Goal: Information Seeking & Learning: Learn about a topic

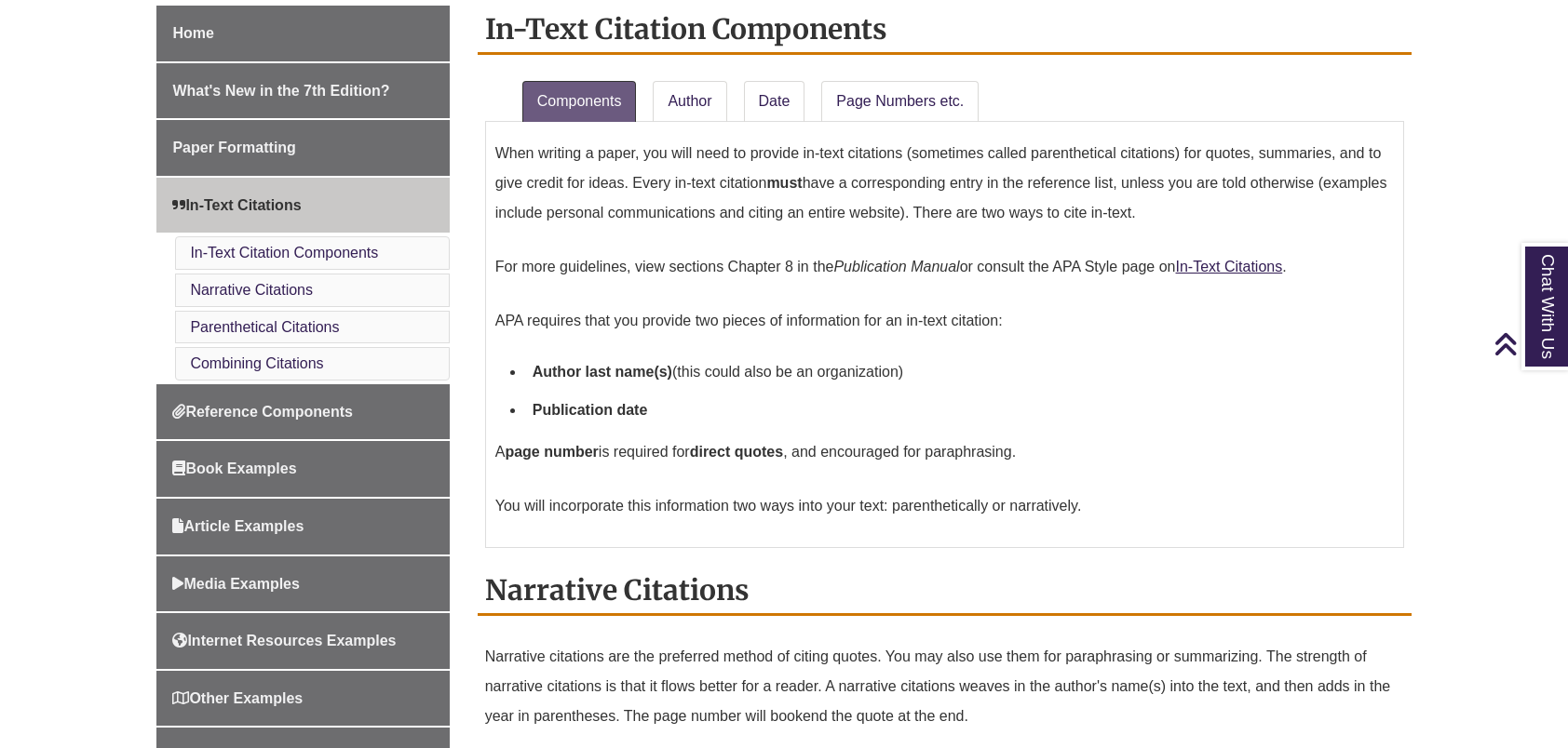
scroll to position [637, 0]
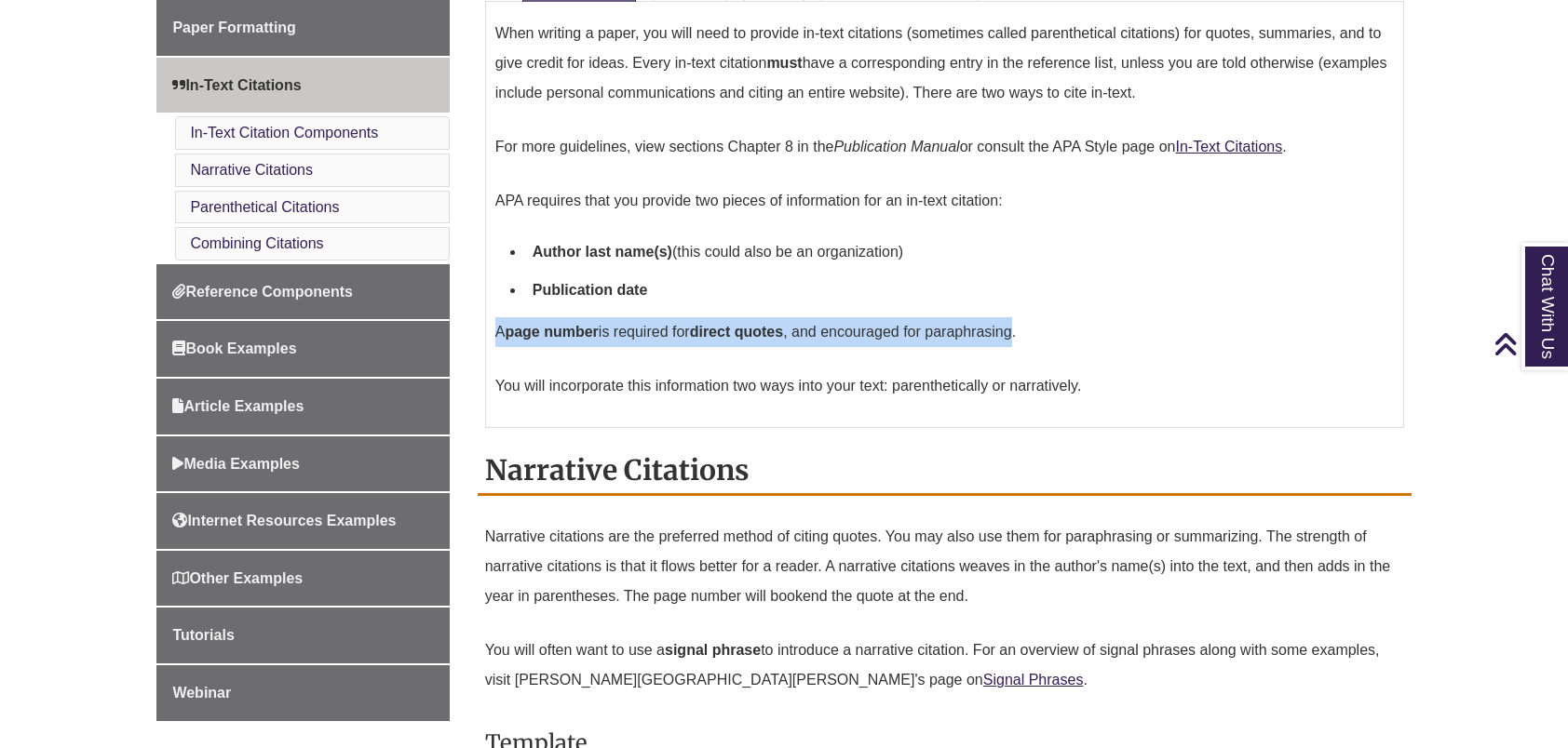
drag, startPoint x: 493, startPoint y: 332, endPoint x: 1022, endPoint y: 337, distance: 529.0
click at [1022, 337] on div "When writing a paper, you will need to provide in-text citations (sometimes cal…" at bounding box center [944, 215] width 919 height 426
drag, startPoint x: 1022, startPoint y: 337, endPoint x: 995, endPoint y: 335, distance: 27.1
copy p "A page number is required for direct quotes , and encouraged for paraphrasing"
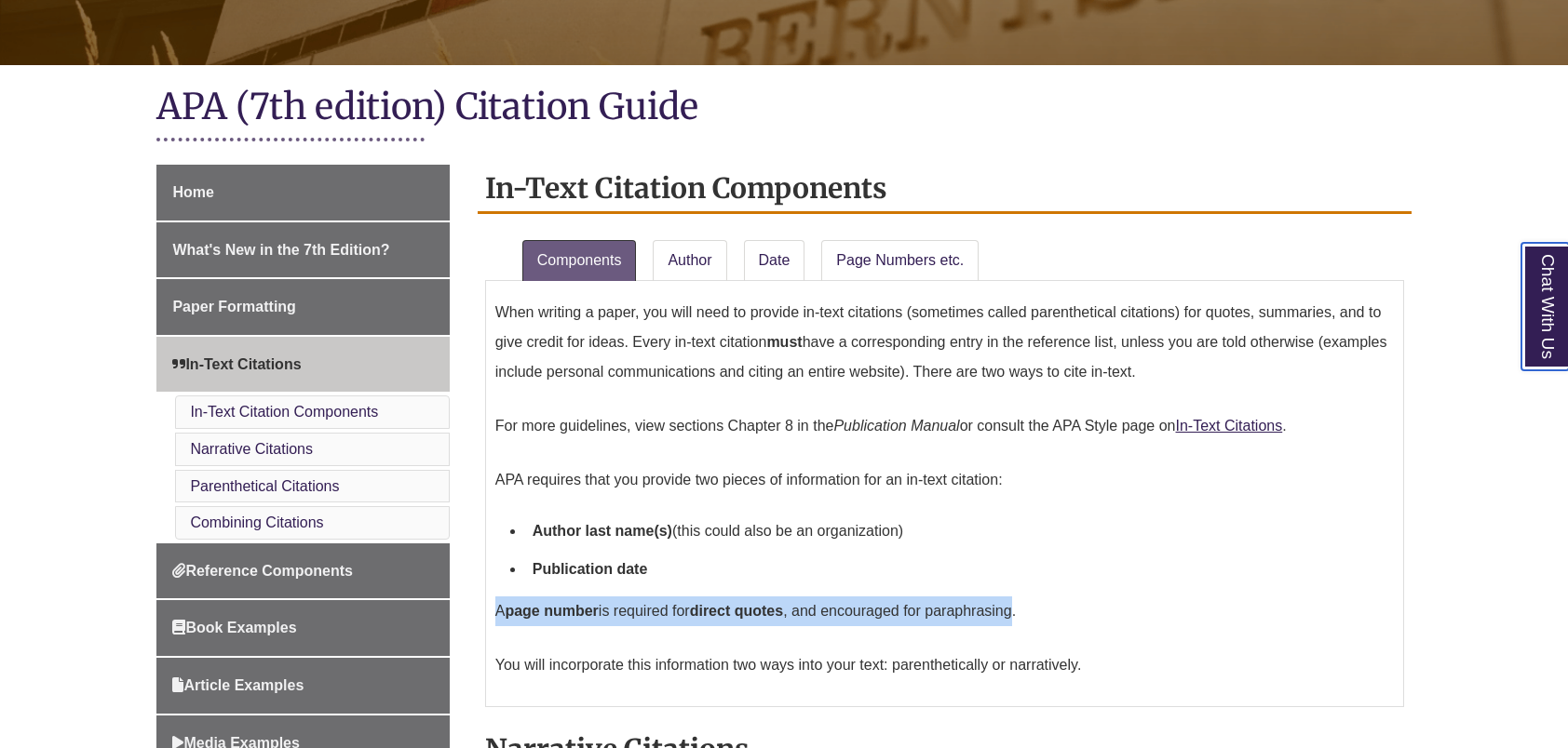
scroll to position [395, 0]
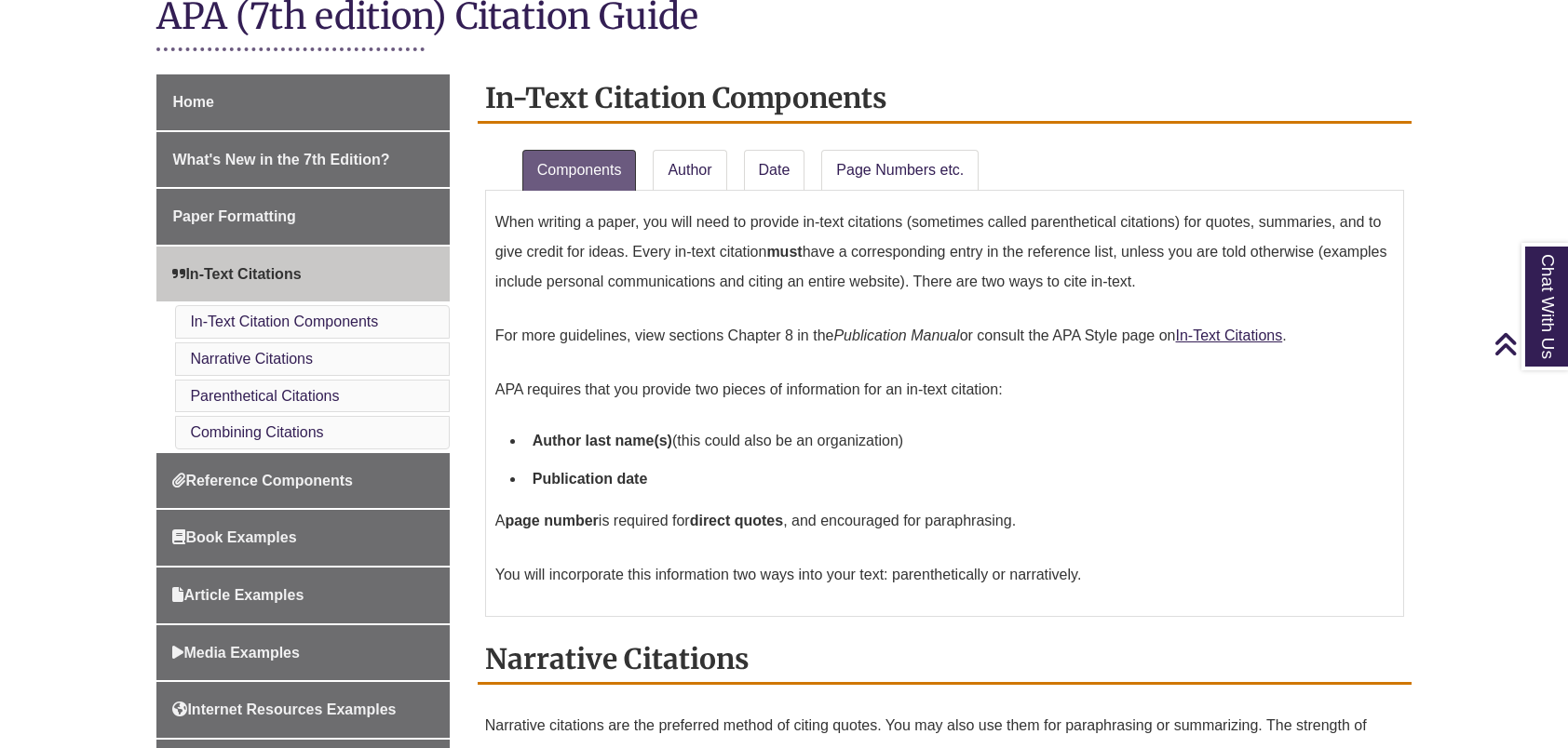
scroll to position [431, 0]
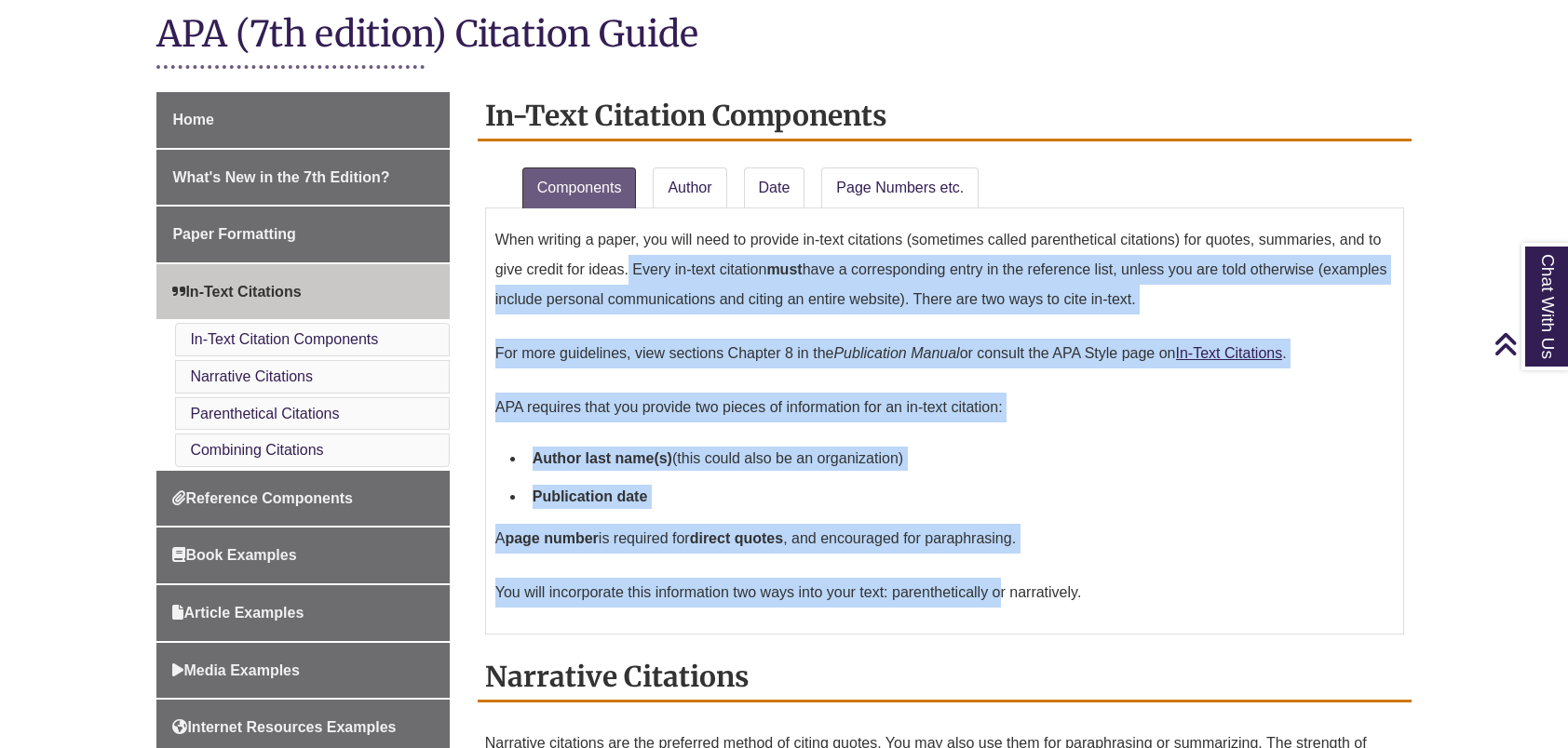
drag, startPoint x: 630, startPoint y: 267, endPoint x: 1001, endPoint y: 577, distance: 483.5
click at [1001, 577] on div "When writing a paper, you will need to provide in-text citations (sometimes cal…" at bounding box center [944, 421] width 898 height 407
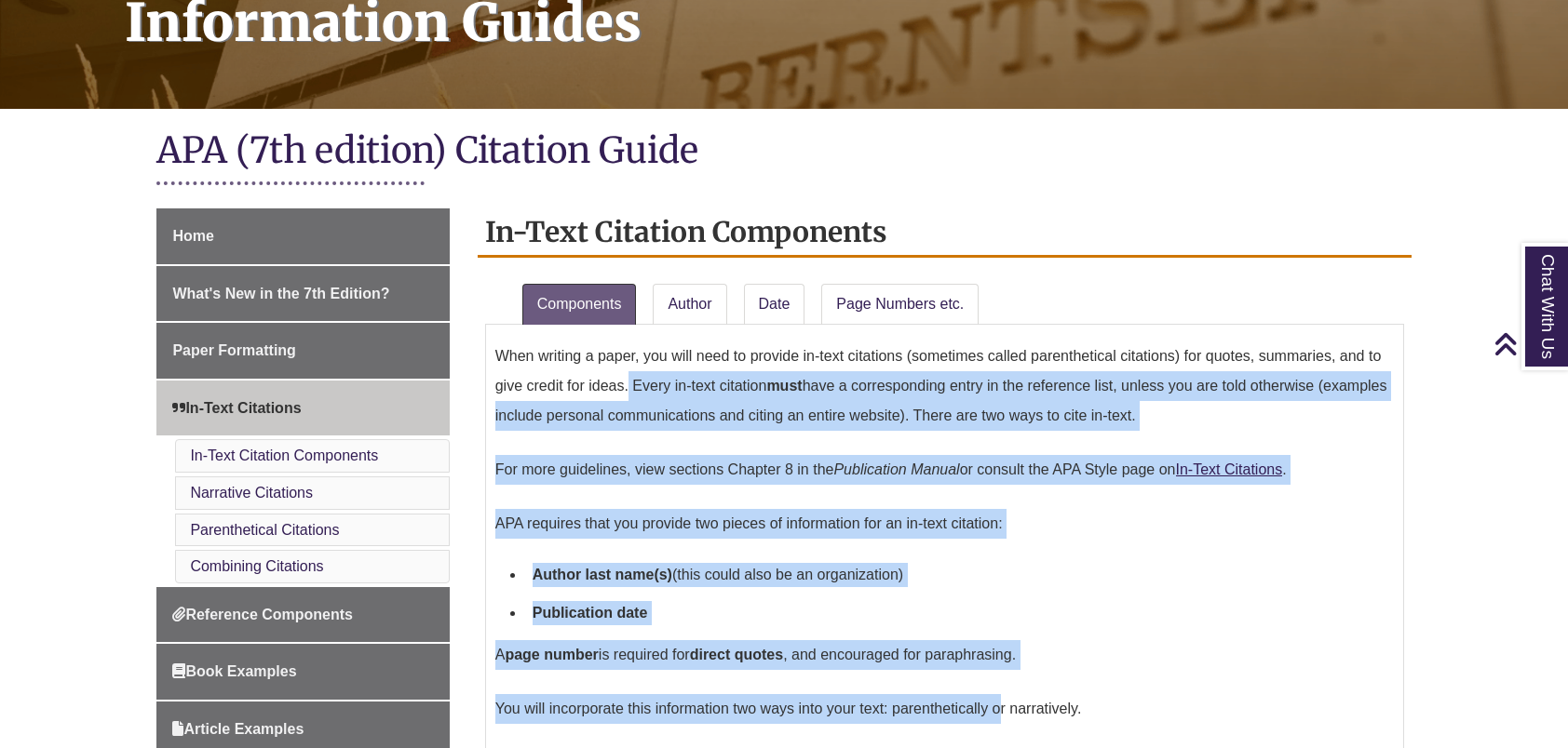
scroll to position [318, 0]
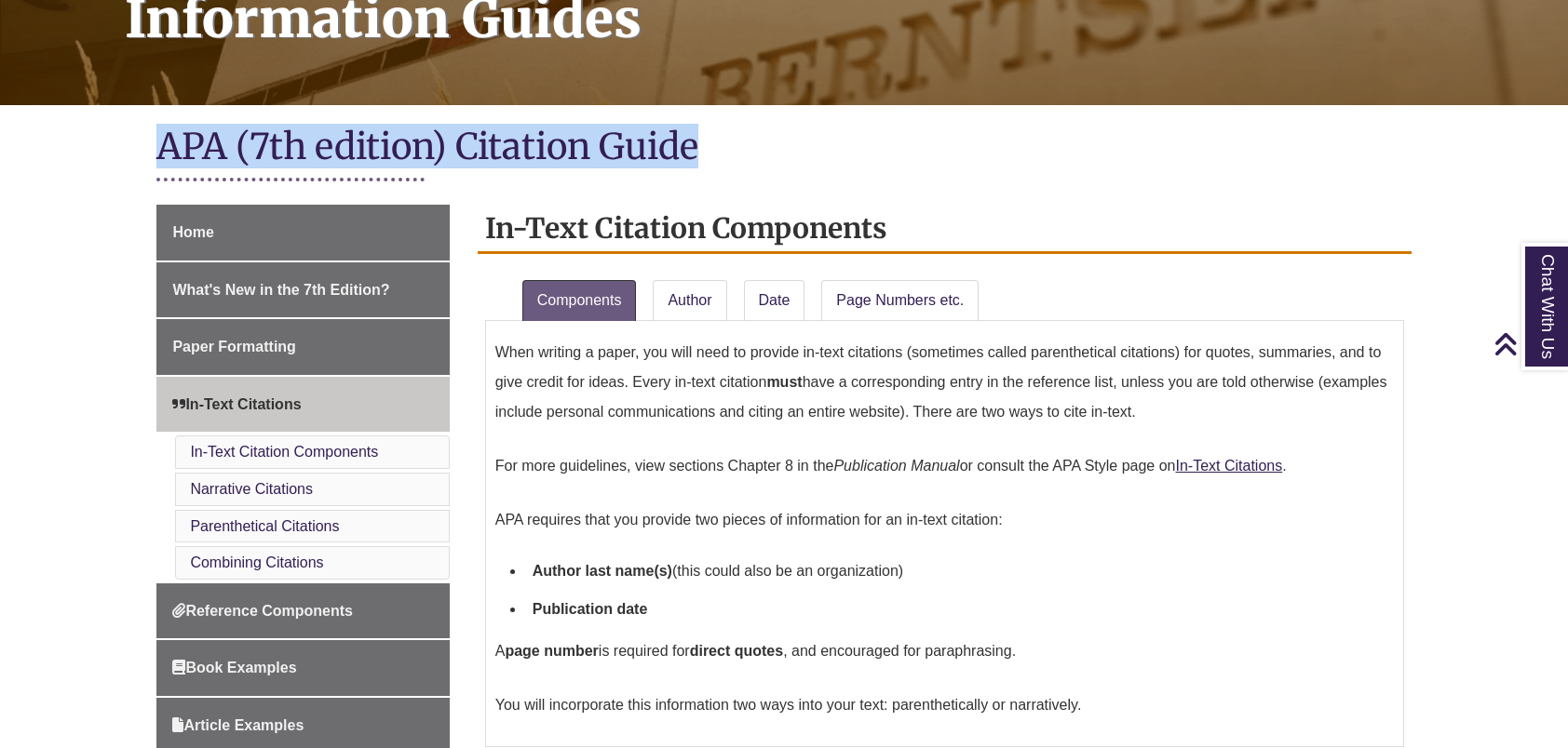
drag, startPoint x: 709, startPoint y: 143, endPoint x: 131, endPoint y: 130, distance: 578.1
drag, startPoint x: 131, startPoint y: 130, endPoint x: 370, endPoint y: 144, distance: 239.4
copy h1 "APA (7th edition) Citation Guide"
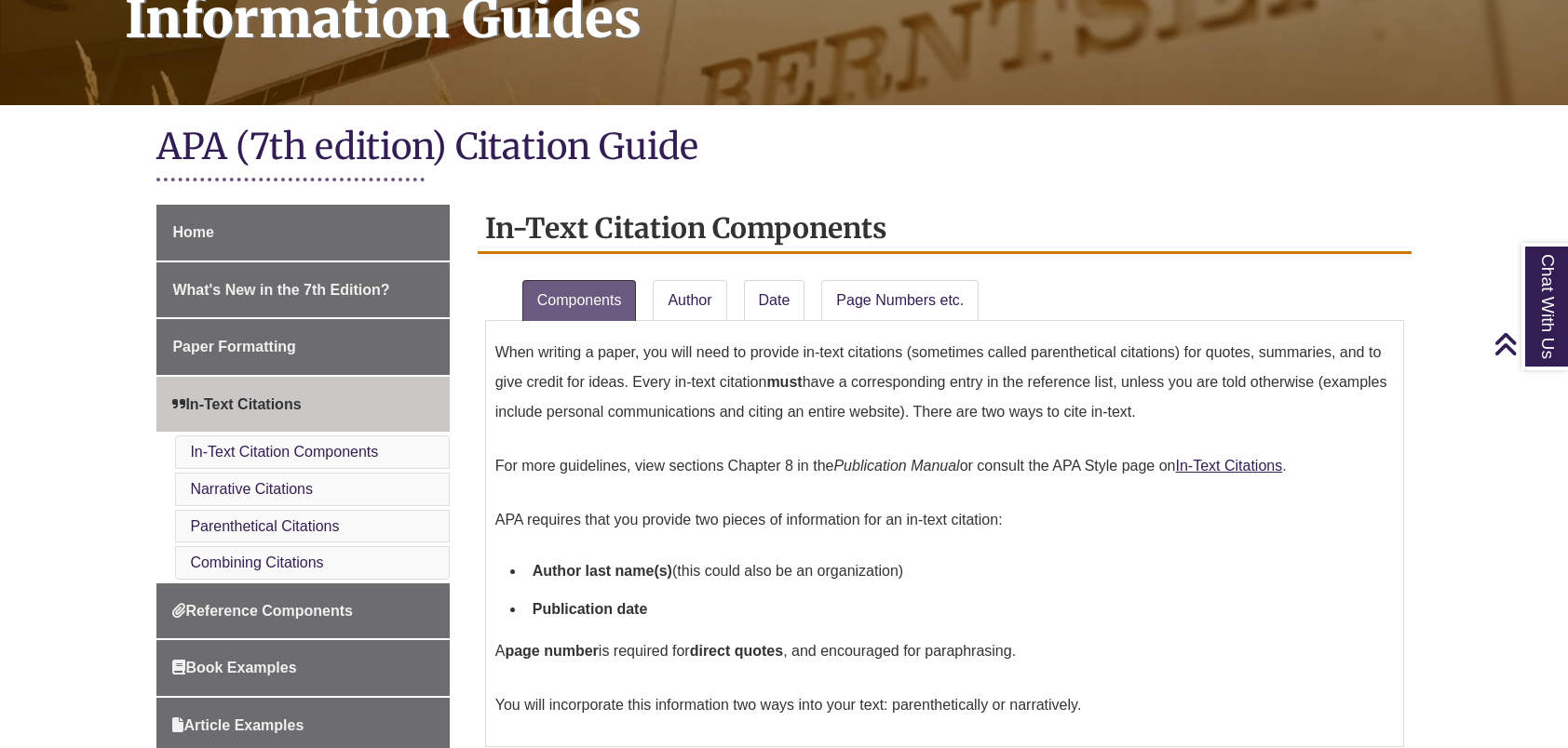
click at [1106, 435] on div "When writing a paper, you will need to provide in-text citations (sometimes cal…" at bounding box center [944, 534] width 898 height 407
